Goal: Navigation & Orientation: Find specific page/section

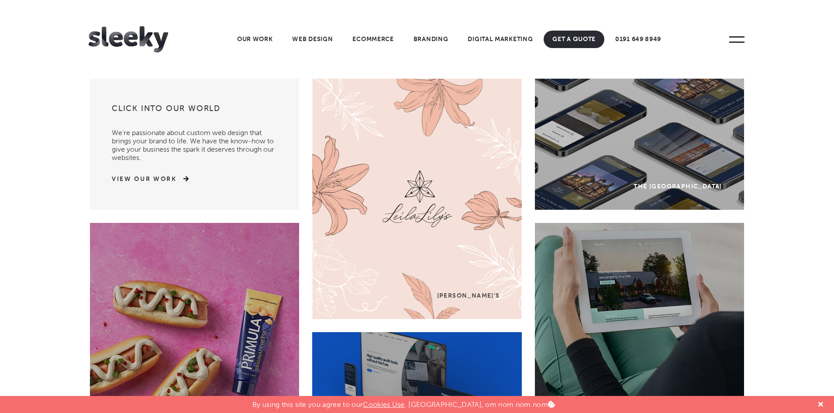
drag, startPoint x: 837, startPoint y: 0, endPoint x: 664, endPoint y: 20, distance: 174.0
click at [664, 20] on header "Home Our Work What We Do Web Design Ecommerce Branding Digital Marketing Other …" at bounding box center [417, 39] width 834 height 79
click at [302, 40] on link "Web Design" at bounding box center [312, 39] width 58 height 17
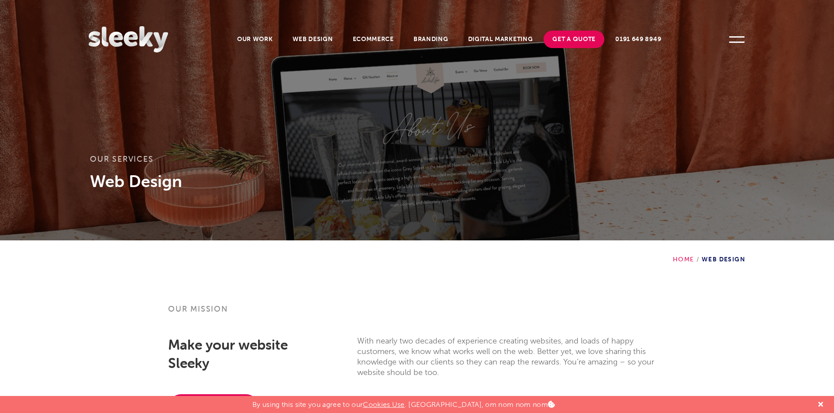
click at [134, 33] on img at bounding box center [128, 39] width 79 height 26
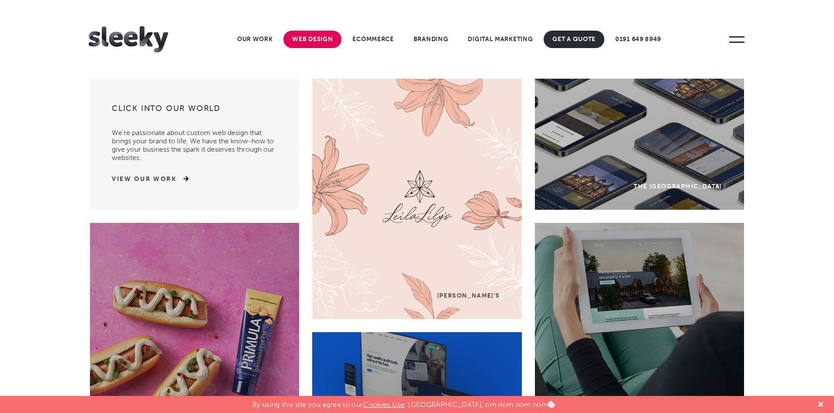
click at [316, 35] on link "Web Design" at bounding box center [312, 39] width 58 height 17
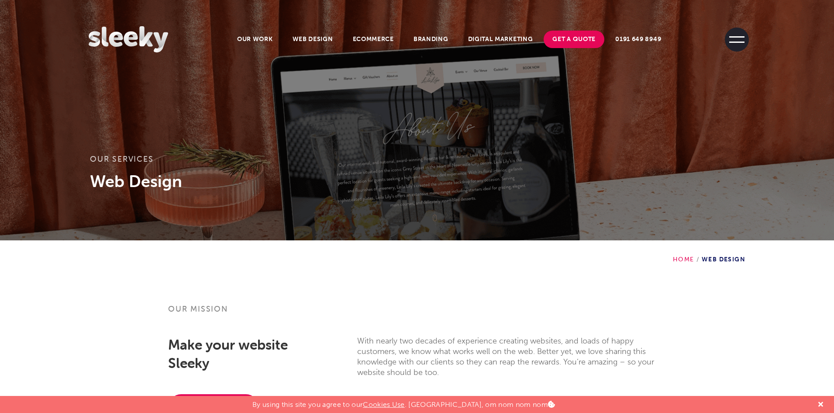
click at [733, 31] on span at bounding box center [737, 40] width 24 height 24
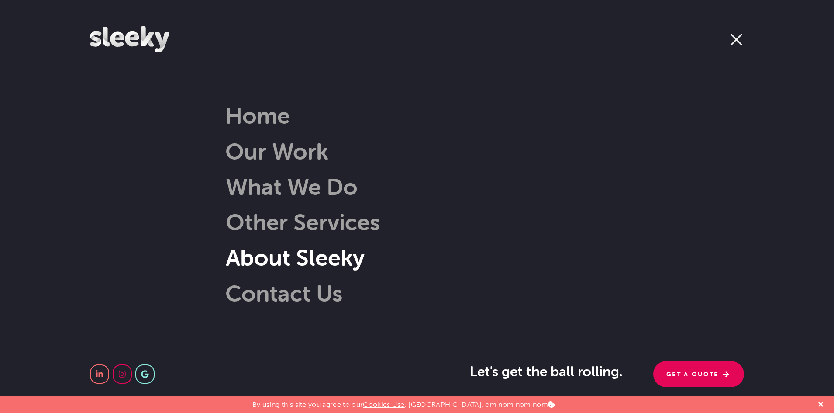
click at [292, 255] on link "About Sleeky" at bounding box center [282, 257] width 165 height 28
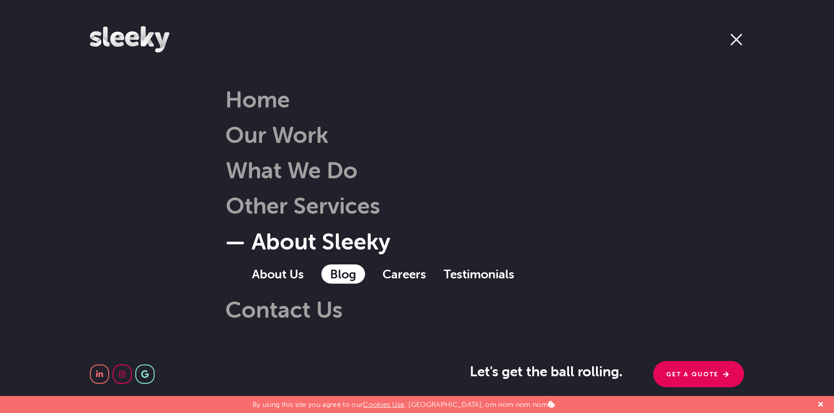
click at [331, 276] on link "Blog" at bounding box center [343, 273] width 44 height 19
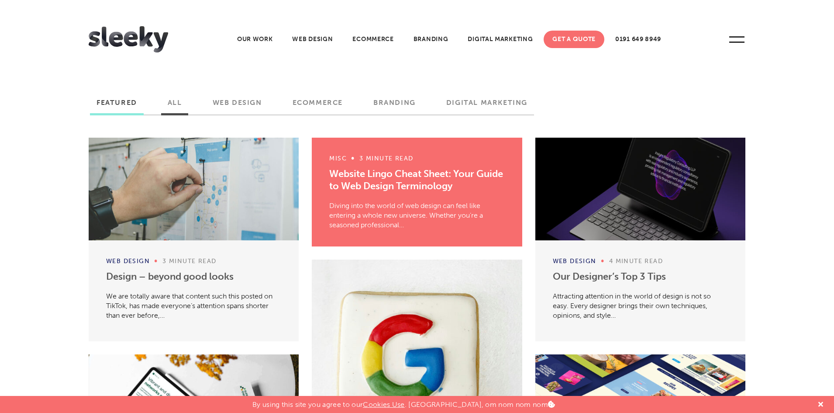
click at [178, 107] on label "All" at bounding box center [175, 105] width 28 height 15
click at [0, 0] on input "All" at bounding box center [0, 0] width 0 height 0
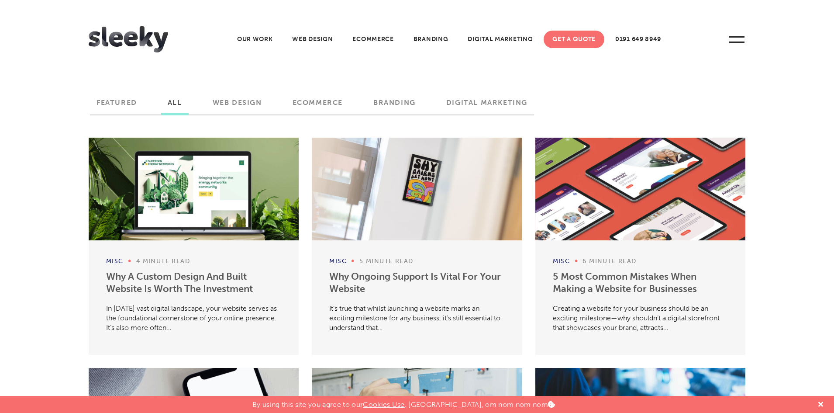
click at [206, 172] on div at bounding box center [194, 189] width 210 height 103
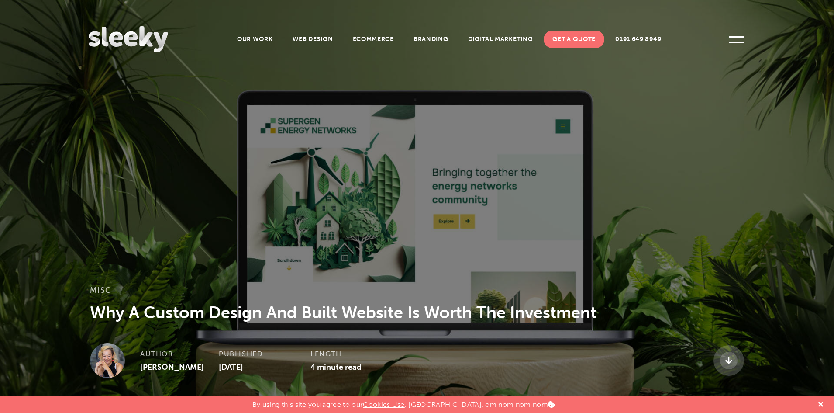
click at [159, 40] on img at bounding box center [128, 39] width 79 height 26
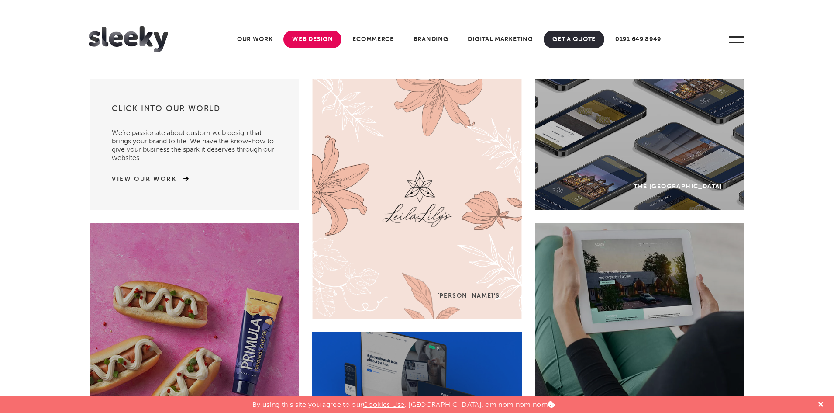
click at [310, 41] on link "Web Design" at bounding box center [312, 39] width 58 height 17
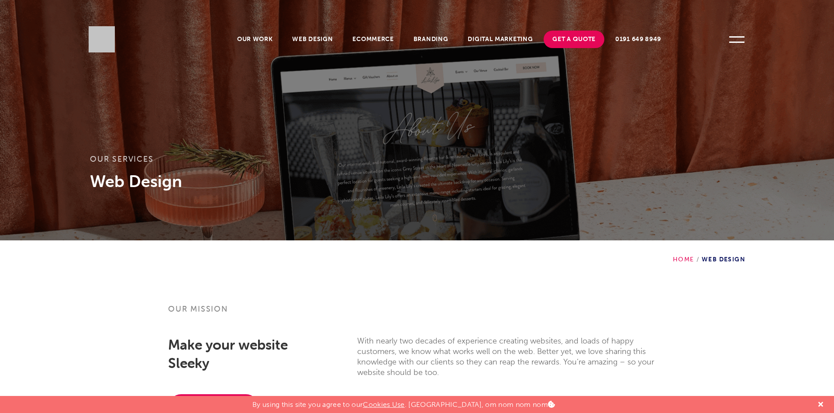
scroll to position [313, 0]
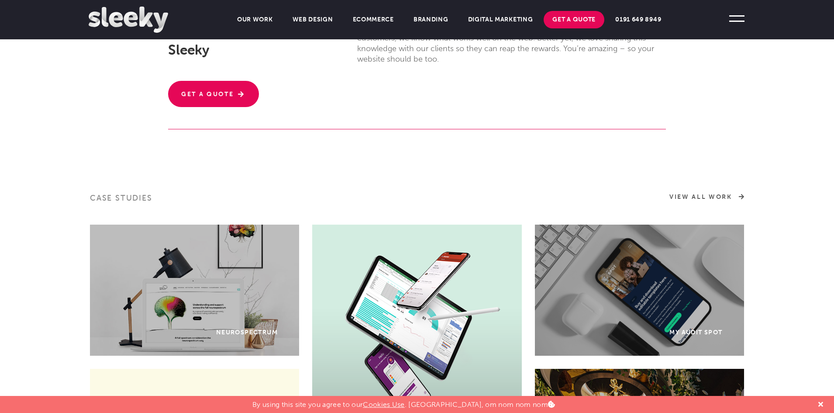
drag, startPoint x: 838, startPoint y: 51, endPoint x: 838, endPoint y: 119, distance: 68.1
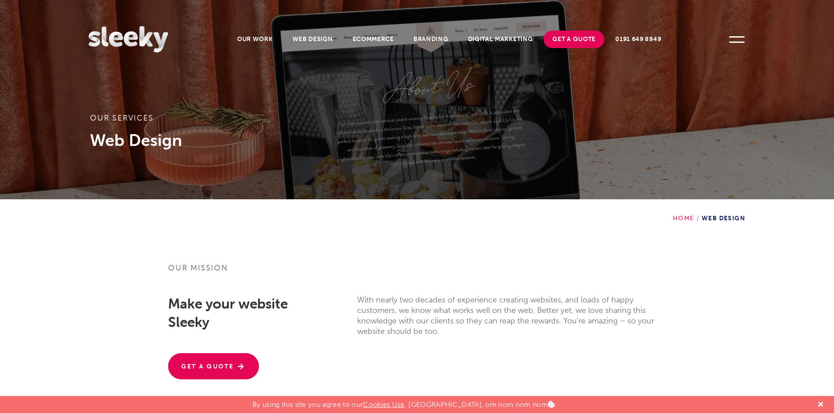
scroll to position [0, 0]
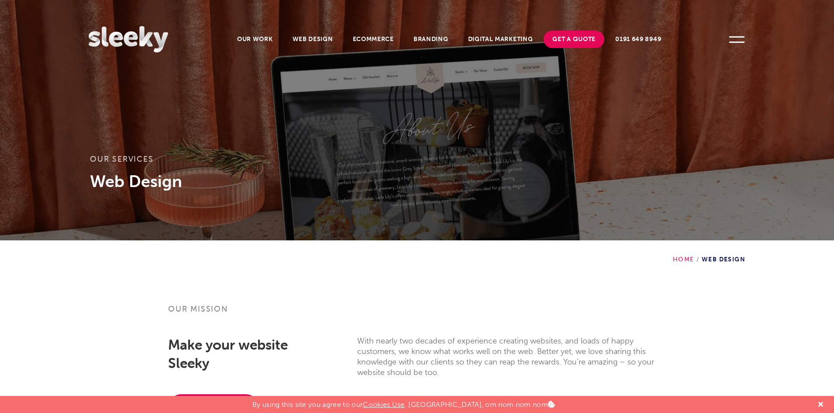
click at [150, 34] on img at bounding box center [128, 39] width 79 height 26
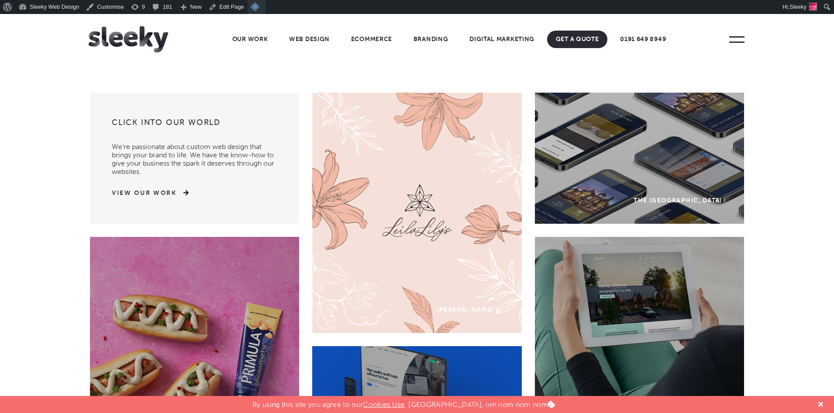
scroll to position [14, 0]
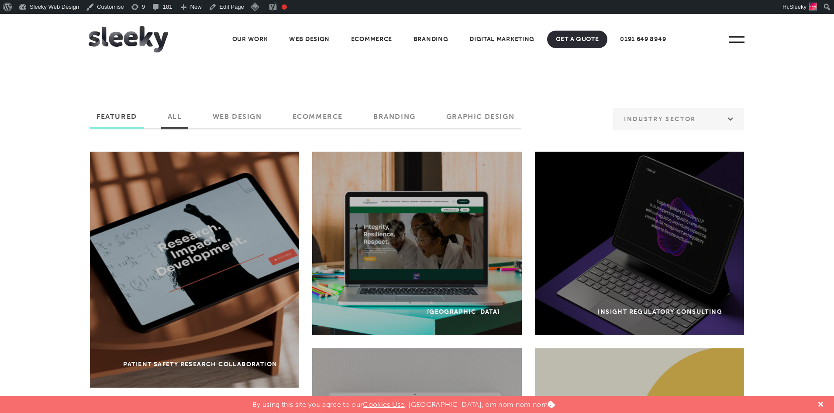
click at [163, 121] on label "All" at bounding box center [175, 119] width 28 height 15
click at [0, 0] on input "All" at bounding box center [0, 0] width 0 height 0
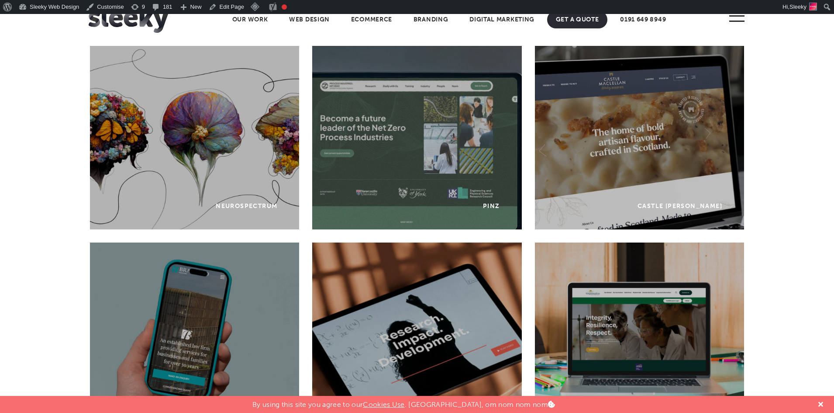
scroll to position [69, 0]
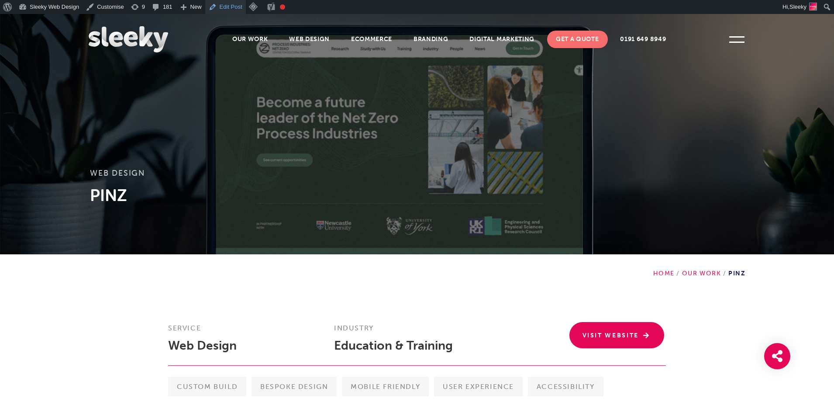
click at [230, 7] on link "Edit Post" at bounding box center [225, 7] width 41 height 14
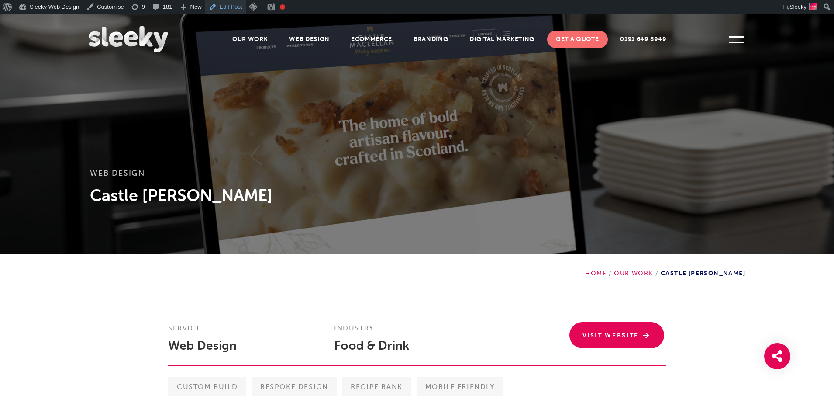
click at [220, 9] on link "Edit Post" at bounding box center [225, 7] width 41 height 14
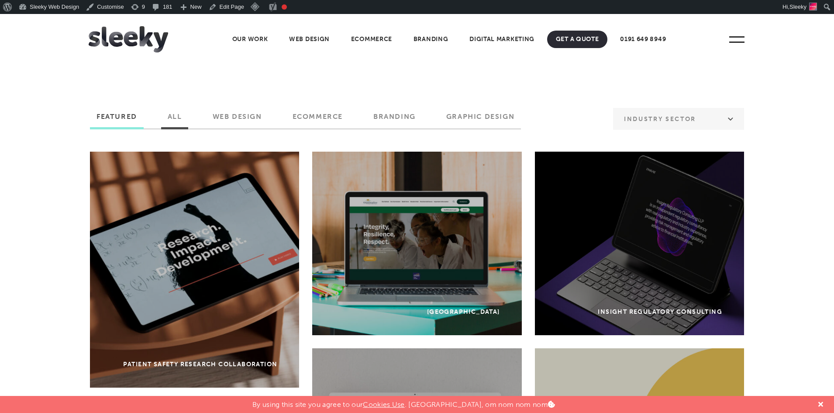
click at [182, 116] on label "All" at bounding box center [175, 119] width 28 height 15
click at [0, 0] on input "All" at bounding box center [0, 0] width 0 height 0
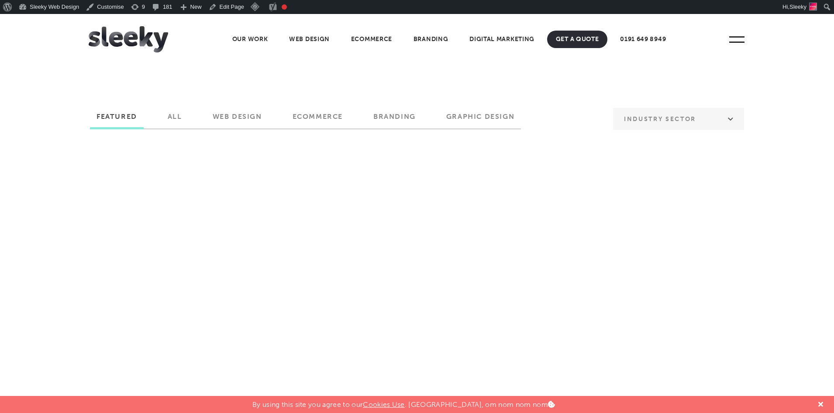
click at [175, 113] on label "All" at bounding box center [175, 119] width 28 height 15
click at [0, 0] on input "All" at bounding box center [0, 0] width 0 height 0
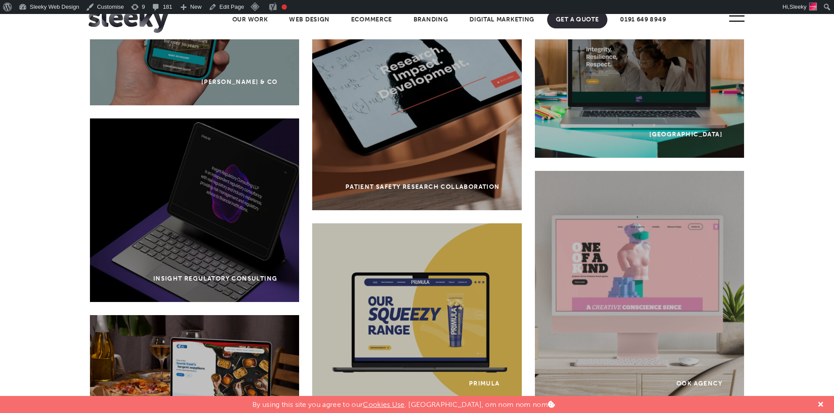
scroll to position [351, 0]
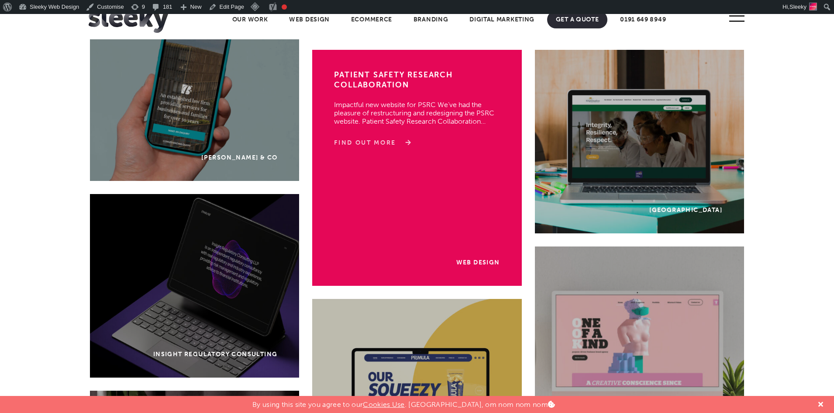
click at [380, 140] on link "Find Out More" at bounding box center [371, 142] width 74 height 9
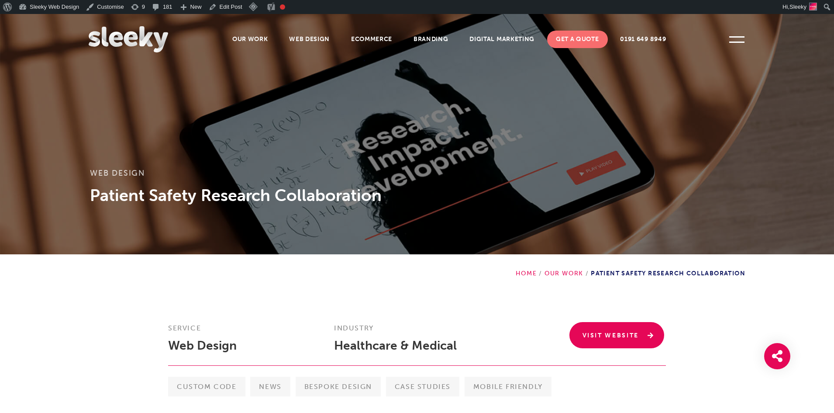
click at [600, 340] on link "Visit Website" at bounding box center [616, 335] width 95 height 26
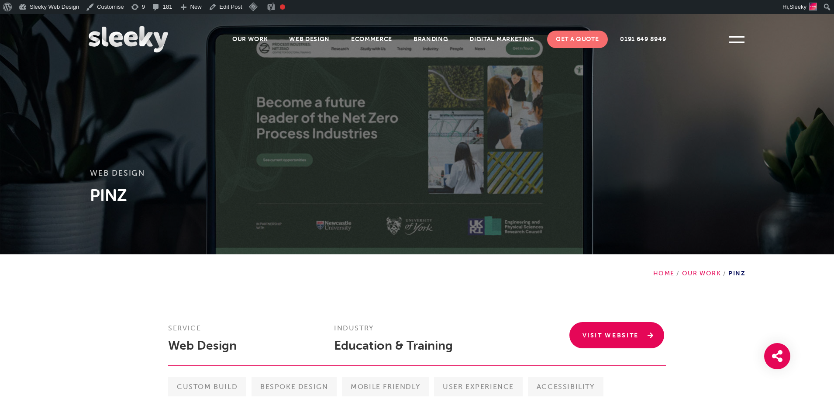
click at [606, 333] on link "Visit Website" at bounding box center [616, 335] width 95 height 26
